Goal: Information Seeking & Learning: Learn about a topic

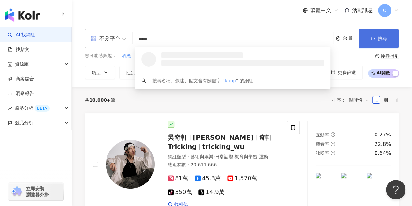
type input "****"
click at [386, 45] on button "搜尋" at bounding box center [379, 39] width 40 height 20
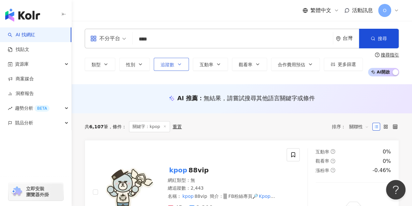
click at [163, 69] on button "追蹤數" at bounding box center [171, 64] width 35 height 13
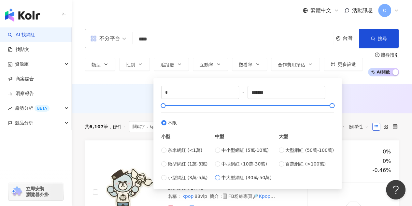
type input "******"
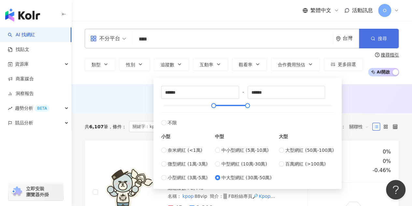
click at [379, 44] on button "搜尋" at bounding box center [379, 39] width 40 height 20
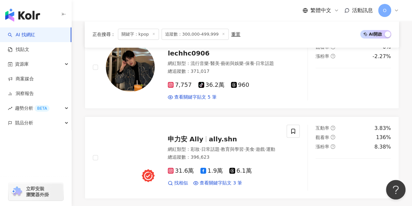
scroll to position [1122, 0]
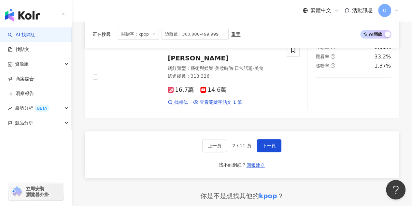
scroll to position [1295, 0]
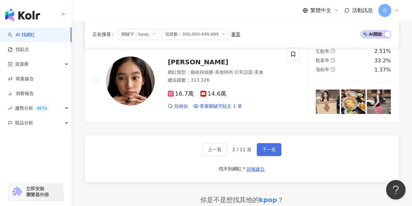
click at [266, 147] on span "下一頁" at bounding box center [269, 149] width 14 height 5
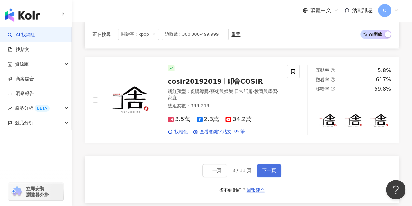
scroll to position [1245, 0]
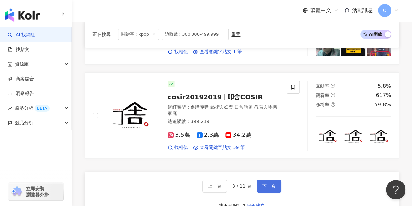
click at [266, 183] on span "下一頁" at bounding box center [269, 185] width 14 height 5
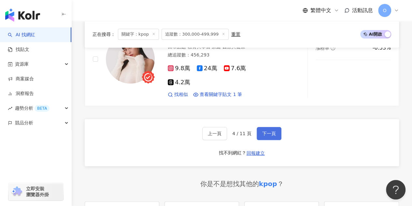
scroll to position [1264, 0]
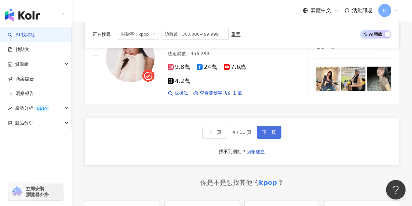
click at [266, 125] on button "下一頁" at bounding box center [269, 131] width 25 height 13
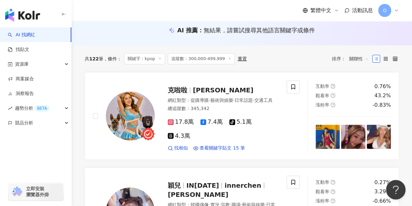
scroll to position [0, 0]
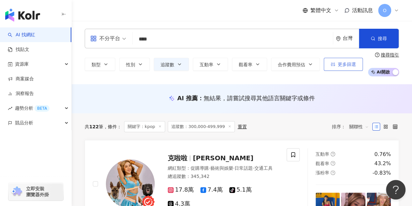
click at [325, 68] on button "更多篩選" at bounding box center [343, 64] width 39 height 13
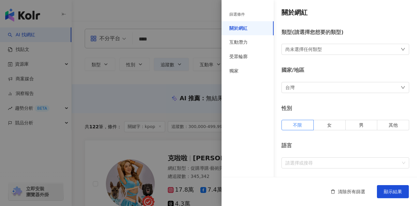
click at [113, 71] on div at bounding box center [208, 103] width 417 height 206
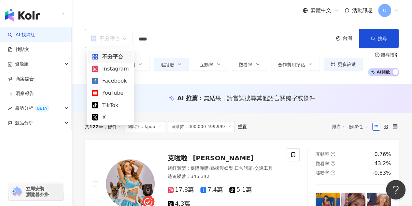
click at [113, 37] on div "不分平台" at bounding box center [105, 38] width 30 height 10
click at [113, 69] on div "Instagram" at bounding box center [110, 69] width 37 height 8
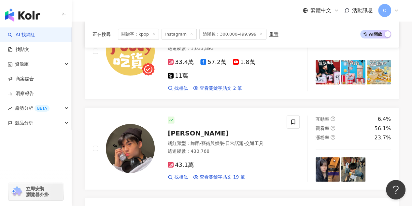
scroll to position [854, 0]
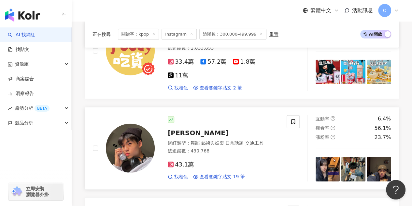
click at [170, 162] on rect at bounding box center [170, 164] width 5 height 5
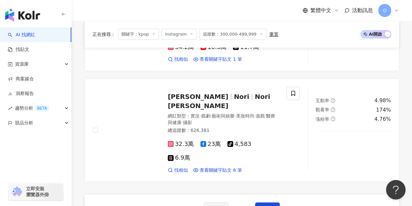
scroll to position [1177, 0]
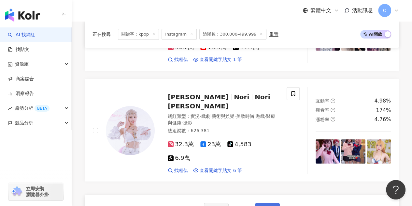
click at [263, 205] on span "下一頁" at bounding box center [268, 208] width 14 height 5
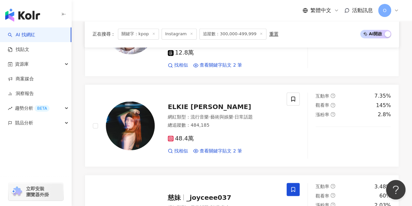
scroll to position [462, 0]
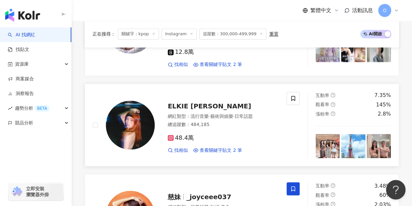
click at [171, 136] on icon at bounding box center [170, 137] width 3 height 3
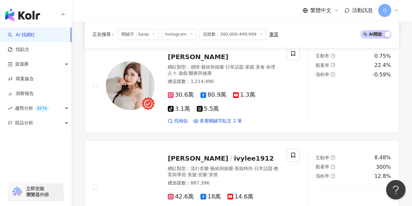
scroll to position [0, 0]
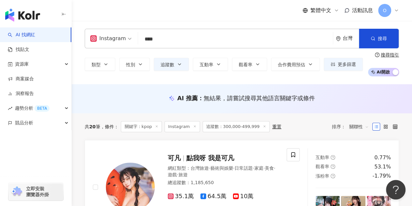
click at [176, 38] on input "****" at bounding box center [236, 39] width 190 height 12
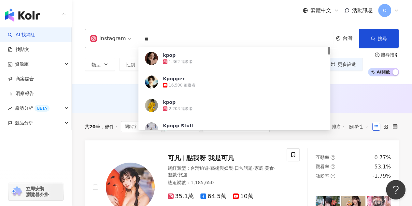
type input "*"
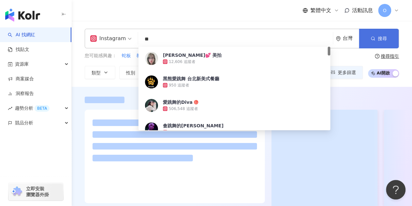
click at [369, 38] on button "搜尋" at bounding box center [379, 39] width 40 height 20
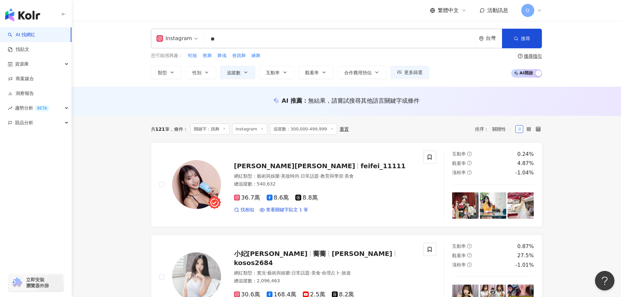
click at [233, 38] on input "**" at bounding box center [340, 39] width 266 height 12
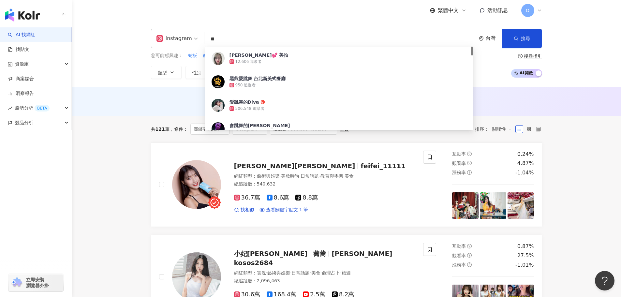
type input "*"
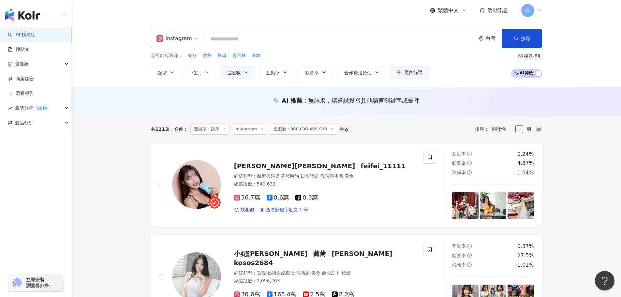
type input "*"
click at [257, 42] on input "search" at bounding box center [340, 39] width 266 height 12
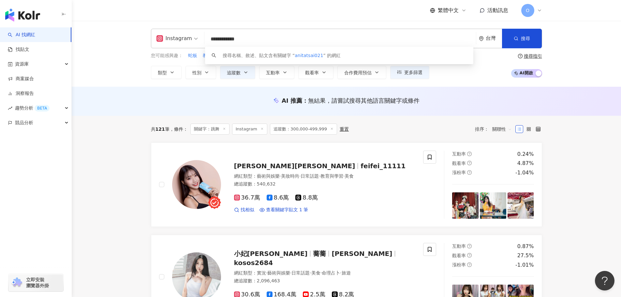
type input "**********"
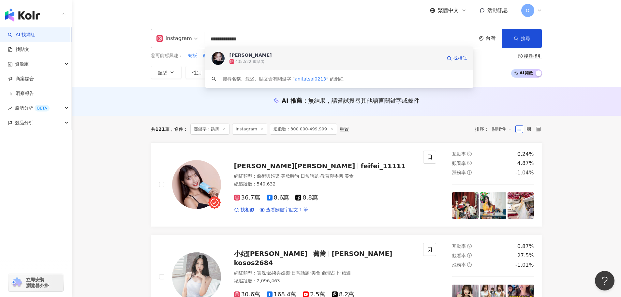
click at [259, 51] on div "Anita 435,522 追蹤者 找相似" at bounding box center [339, 58] width 268 height 23
type input "*"
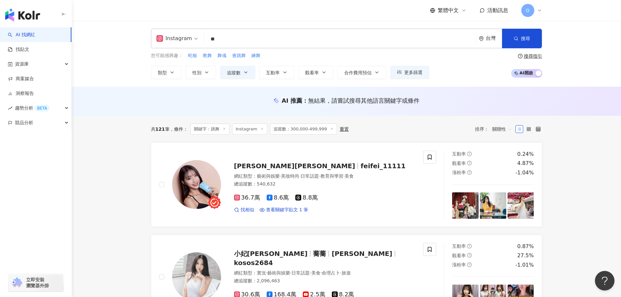
type input "**"
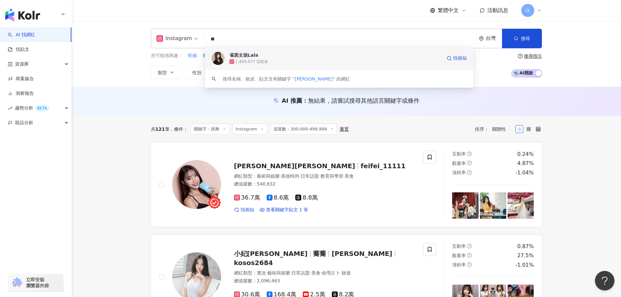
click at [333, 57] on span "雀斑女孩Lala" at bounding box center [298, 55] width 139 height 7
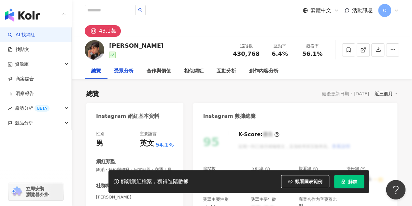
drag, startPoint x: 98, startPoint y: 29, endPoint x: 124, endPoint y: 76, distance: 53.7
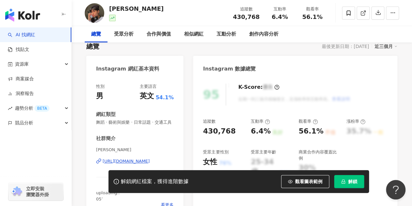
click at [124, 159] on div "https://www.instagram.com/danny_chungg/" at bounding box center [126, 161] width 47 height 6
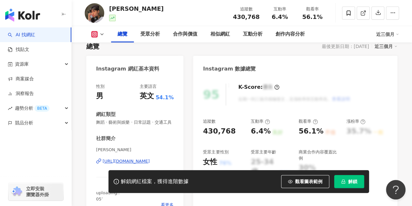
scroll to position [58, 0]
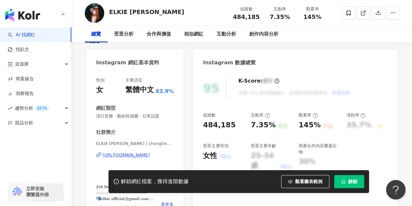
scroll to position [54, 0]
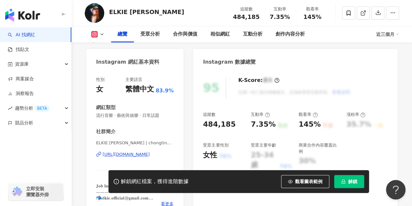
click at [138, 157] on div "https://www.instagram.com/chongtingyanelkie/" at bounding box center [126, 154] width 47 height 6
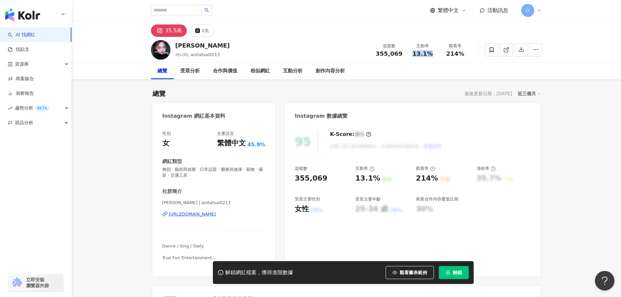
drag, startPoint x: 412, startPoint y: 51, endPoint x: 432, endPoint y: 52, distance: 20.2
click at [432, 52] on div "13.1%" at bounding box center [422, 54] width 25 height 7
click at [216, 215] on div "https://www.instagram.com/anitatsai0213/" at bounding box center [192, 214] width 47 height 6
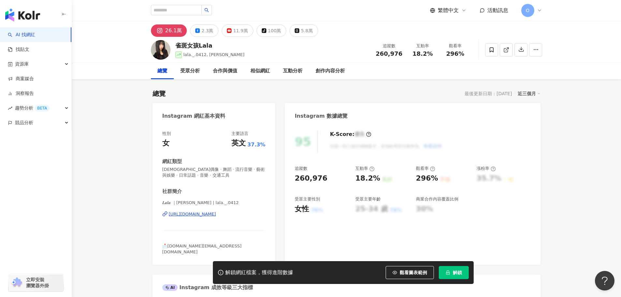
click at [216, 214] on div "[URL][DOMAIN_NAME]" at bounding box center [192, 214] width 47 height 6
